Goal: Task Accomplishment & Management: Use online tool/utility

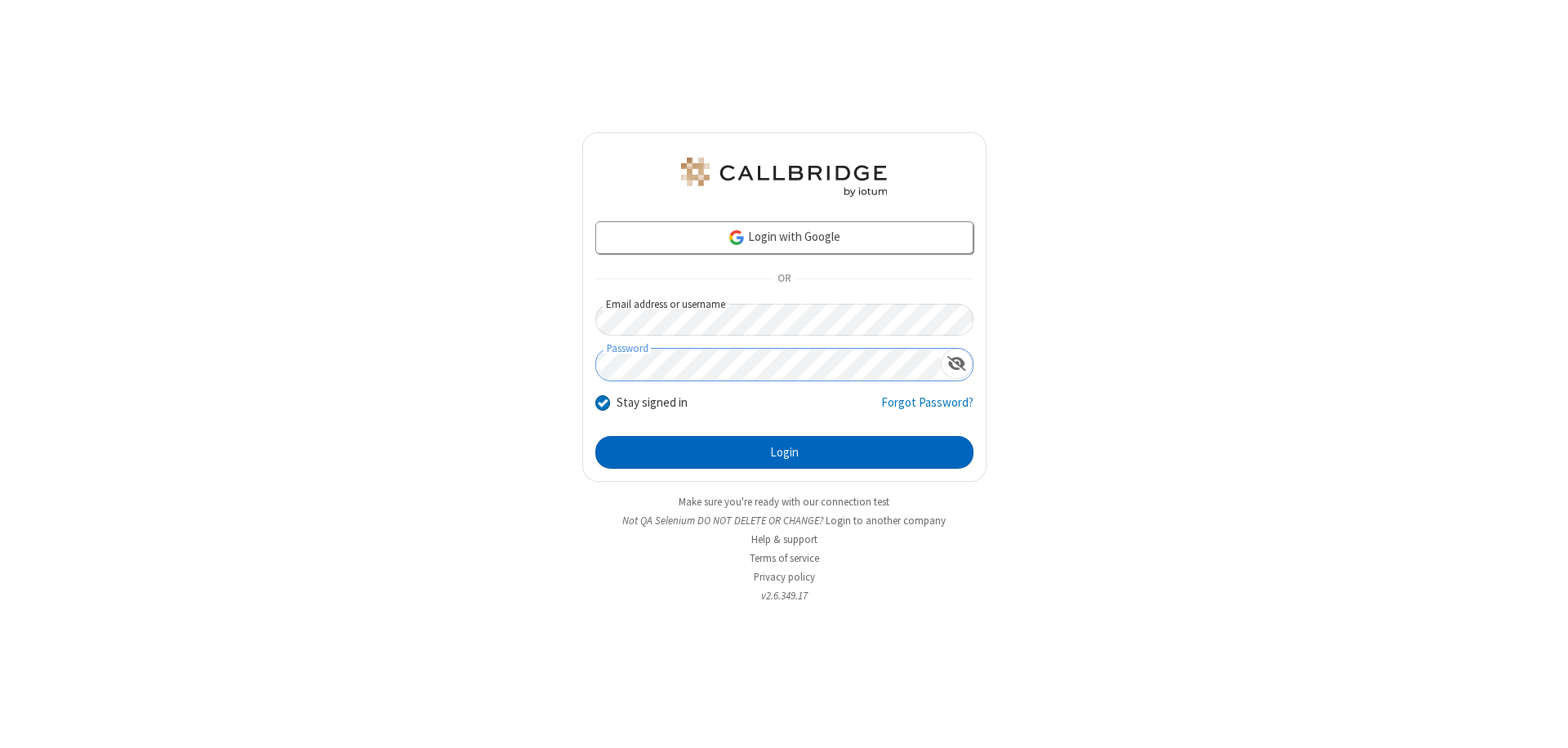
click at [784, 452] on button "Login" at bounding box center [784, 452] width 379 height 32
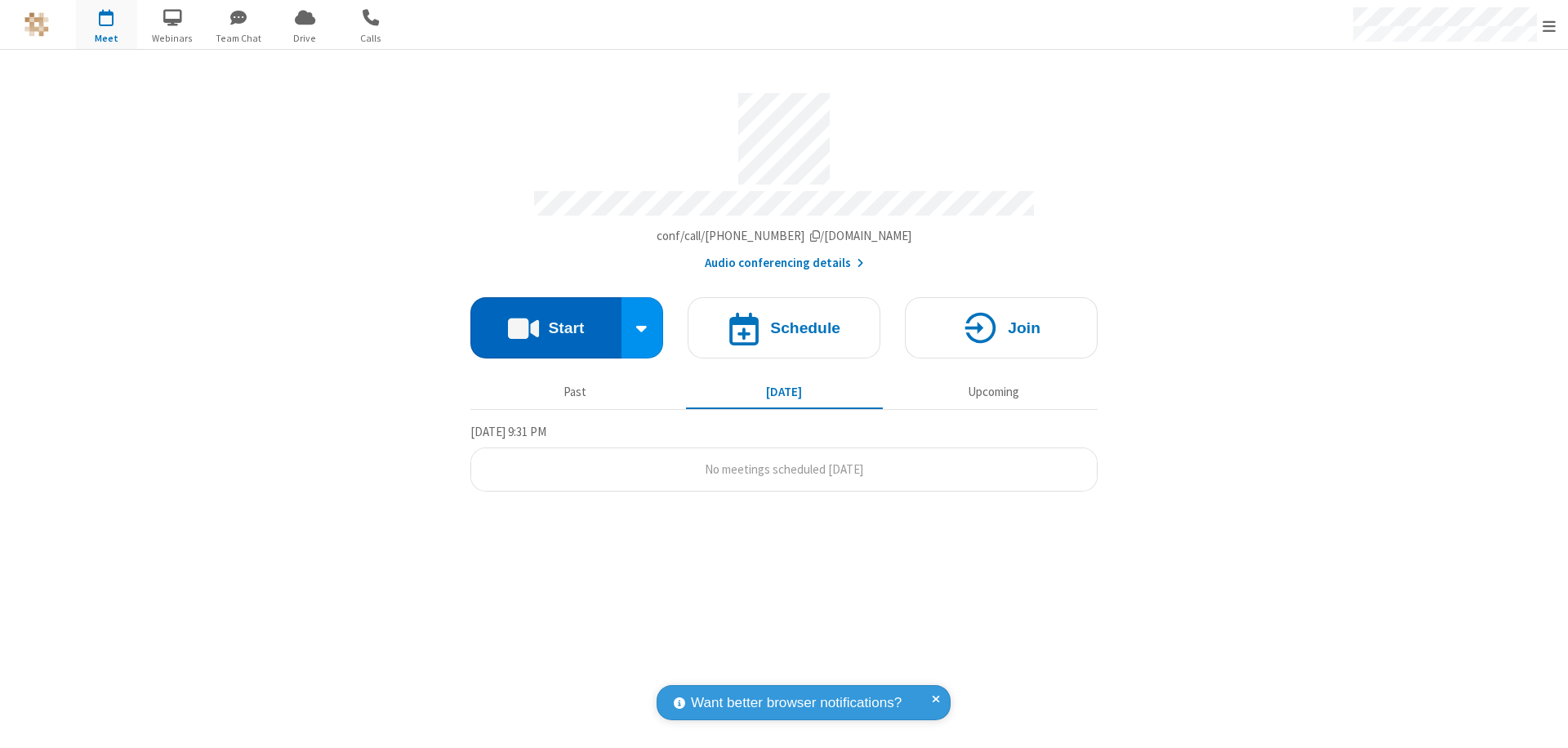
click at [546, 320] on button "Start" at bounding box center [546, 327] width 151 height 61
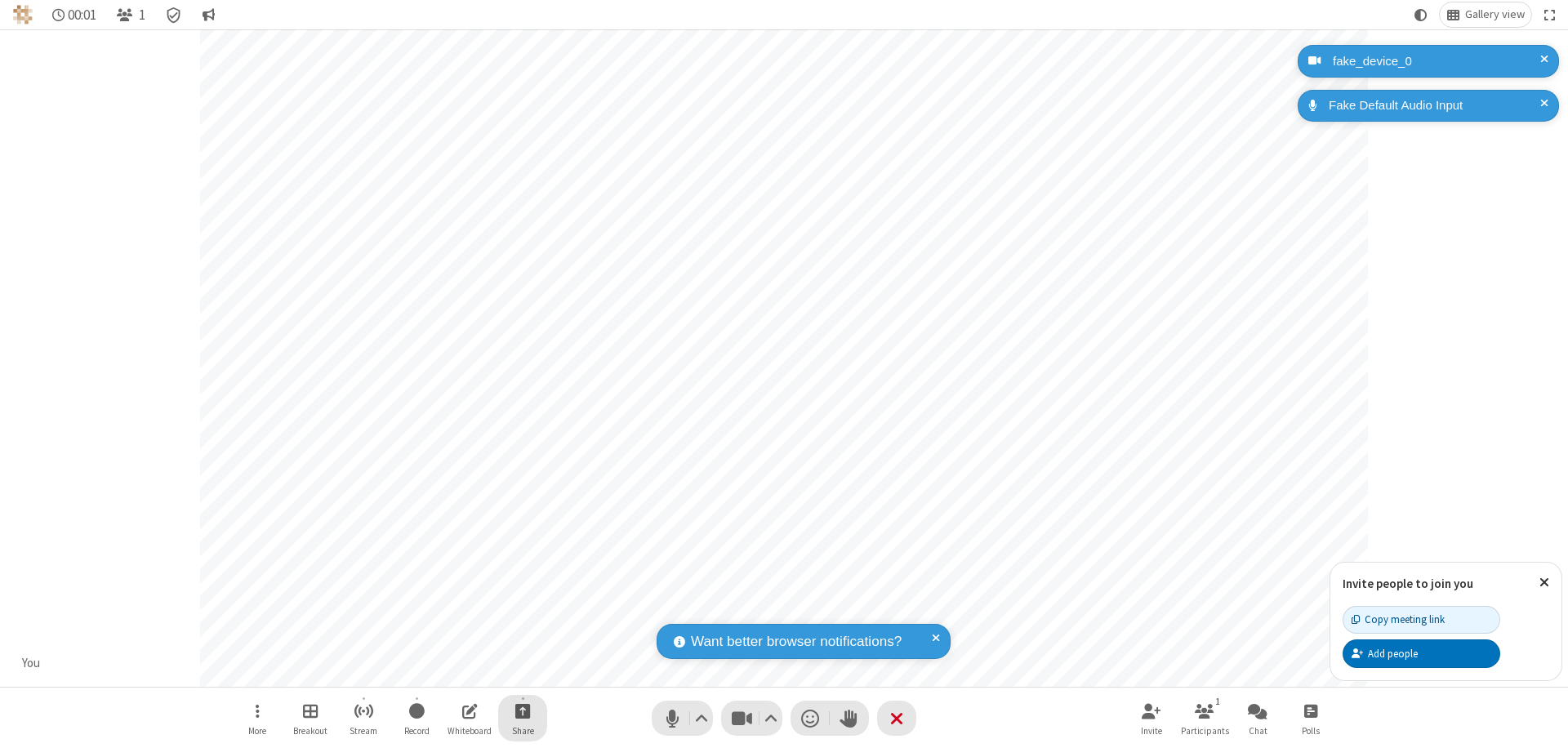
click at [523, 710] on span "Start sharing" at bounding box center [524, 710] width 16 height 20
click at [522, 611] on span "Share additional camera" at bounding box center [532, 615] width 121 height 14
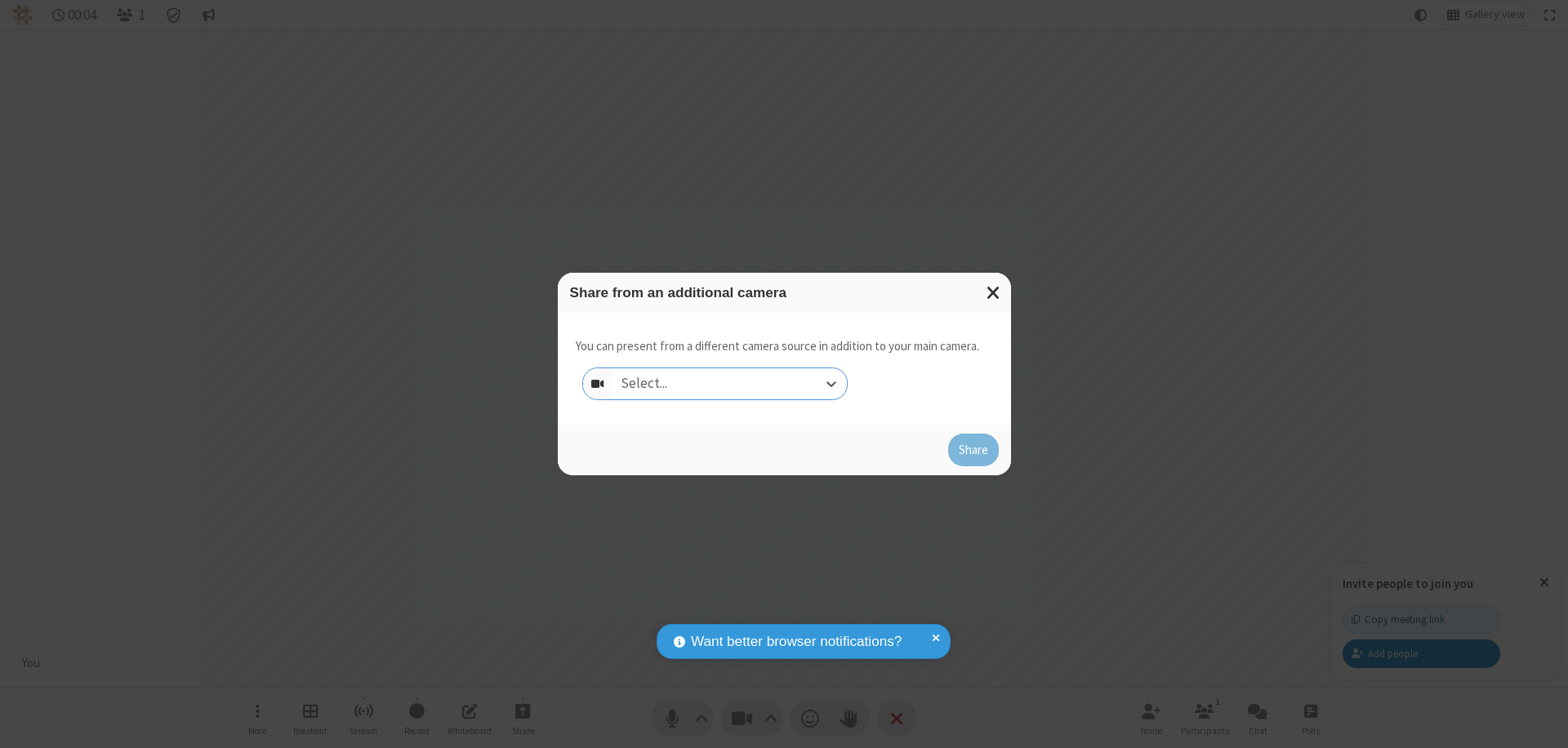
click at [729, 384] on div "Select..." at bounding box center [729, 383] width 235 height 31
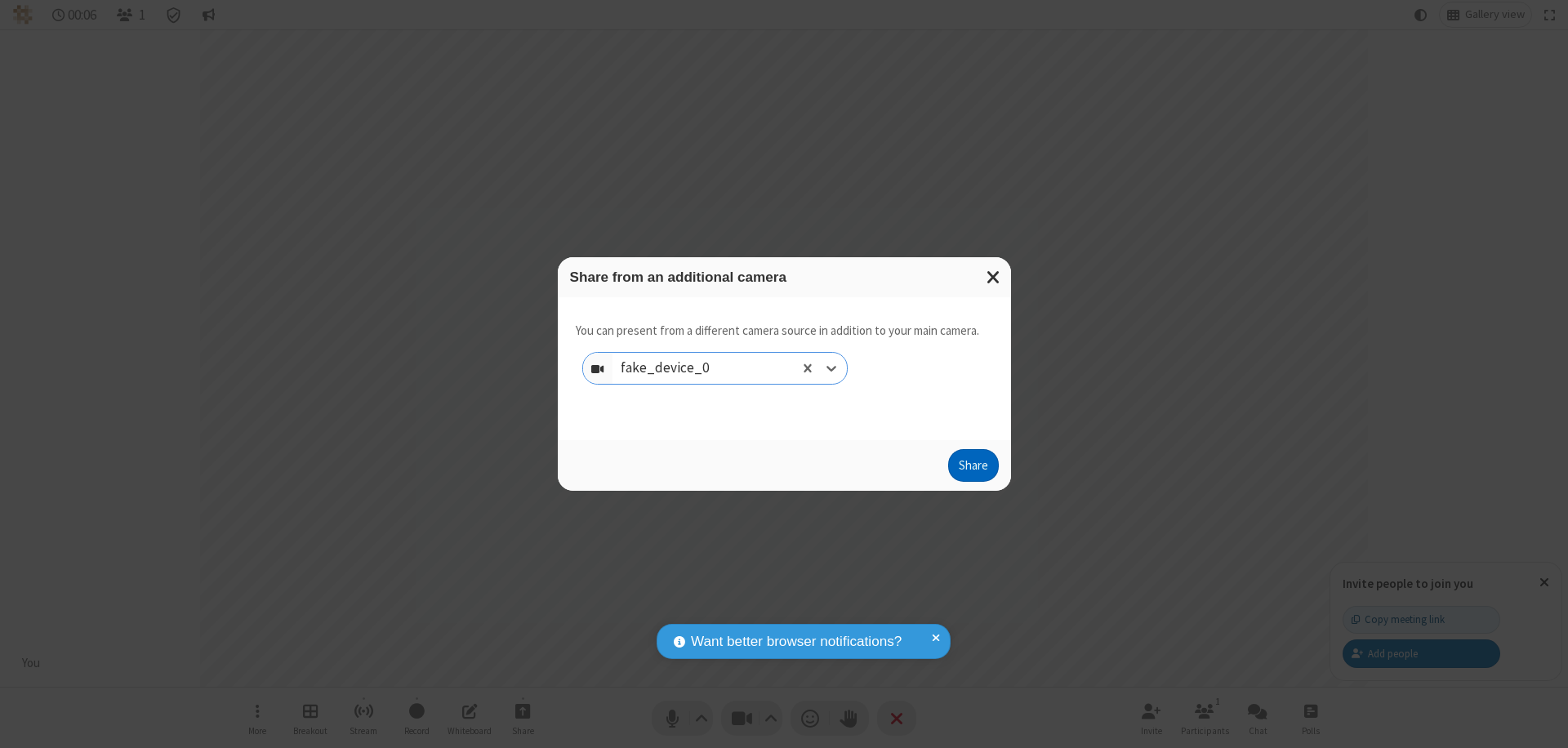
click at [972, 469] on button "Share" at bounding box center [974, 464] width 51 height 32
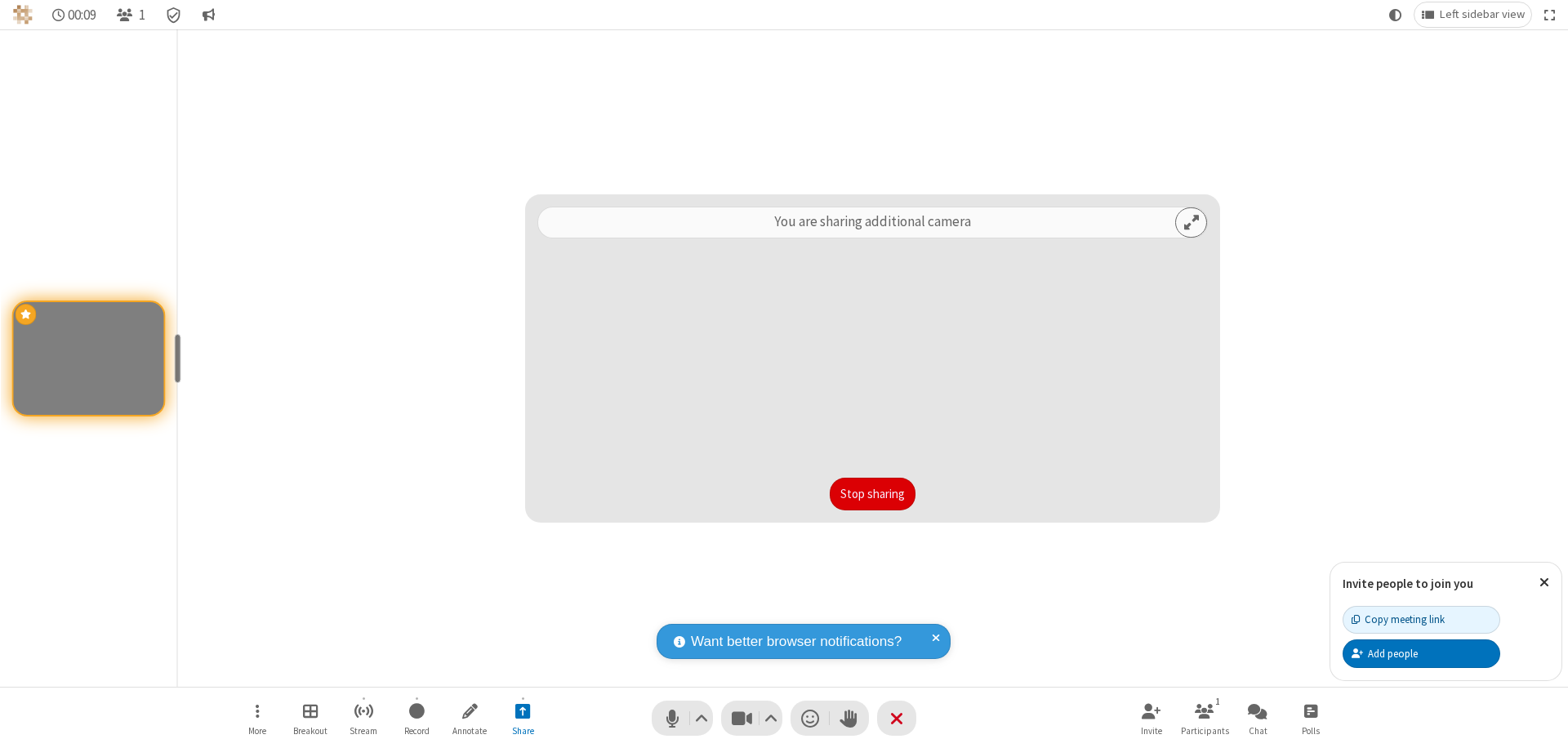
click at [872, 494] on button "Stop sharing" at bounding box center [873, 493] width 86 height 32
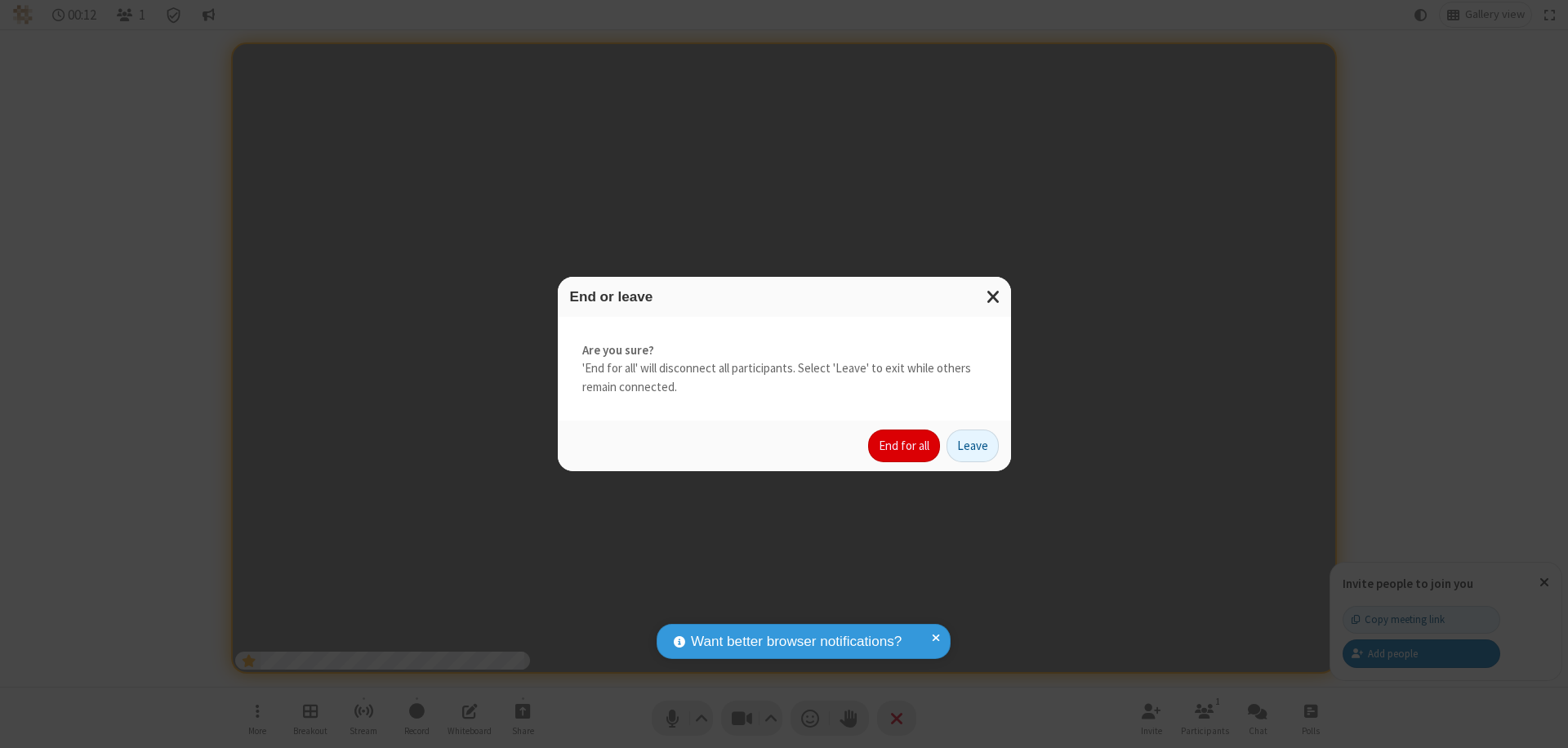
click at [905, 446] on button "End for all" at bounding box center [904, 445] width 72 height 32
